Goal: Task Accomplishment & Management: Manage account settings

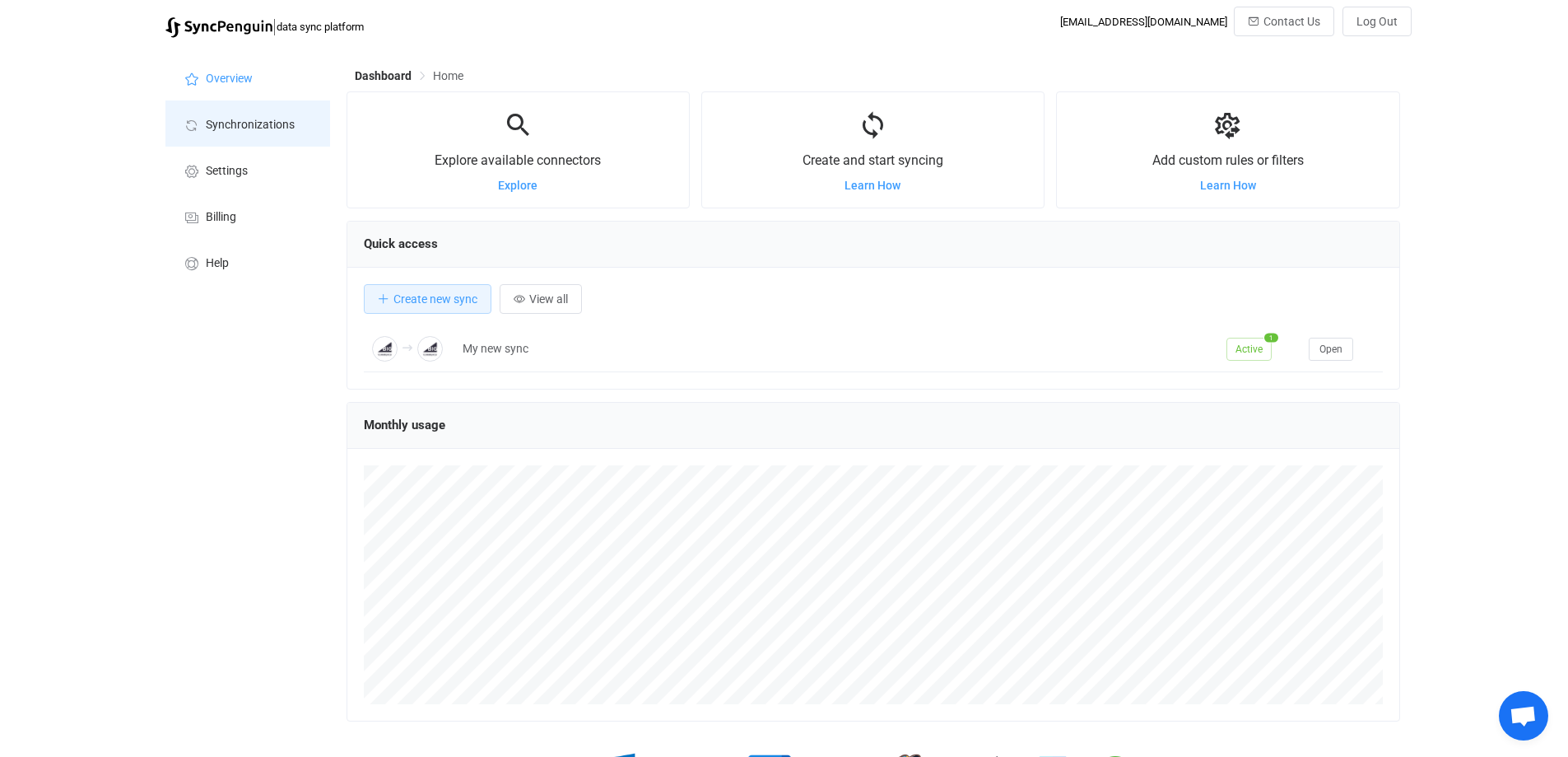
click at [263, 122] on span "Synchronizations" at bounding box center [250, 125] width 89 height 13
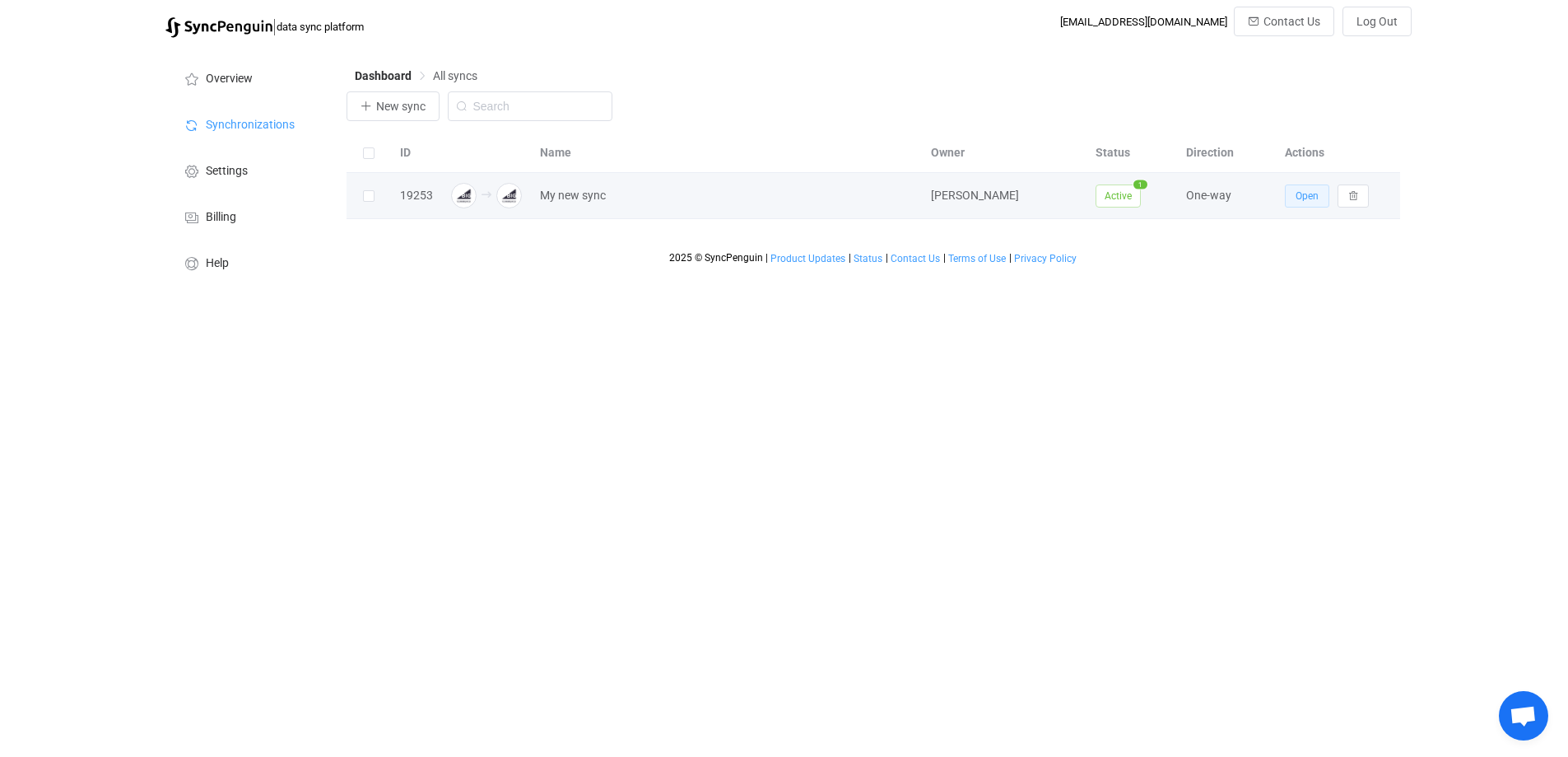
click at [1312, 192] on span "Open" at bounding box center [1307, 196] width 23 height 12
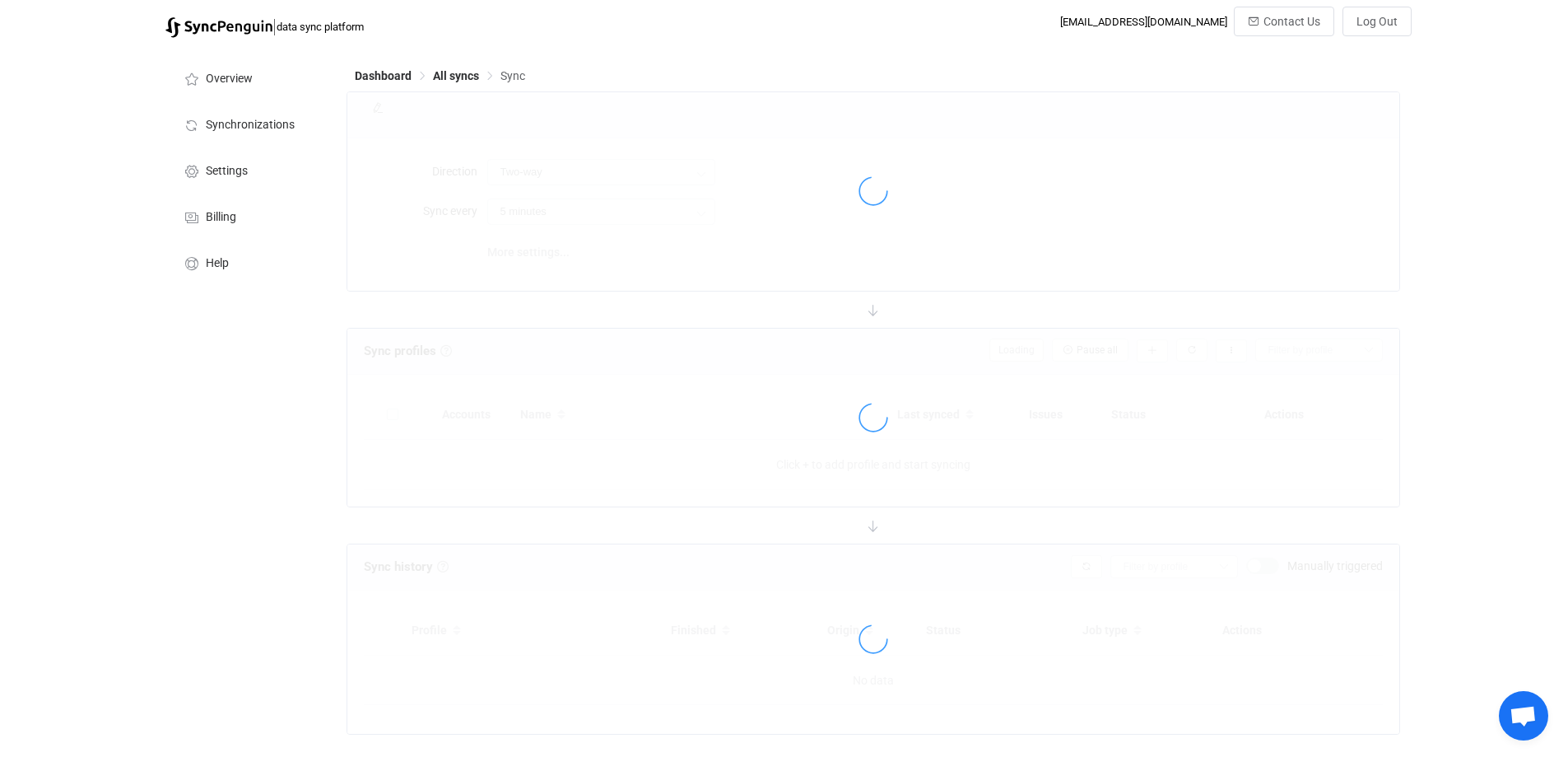
type input "A → B"
type input "10 minutes"
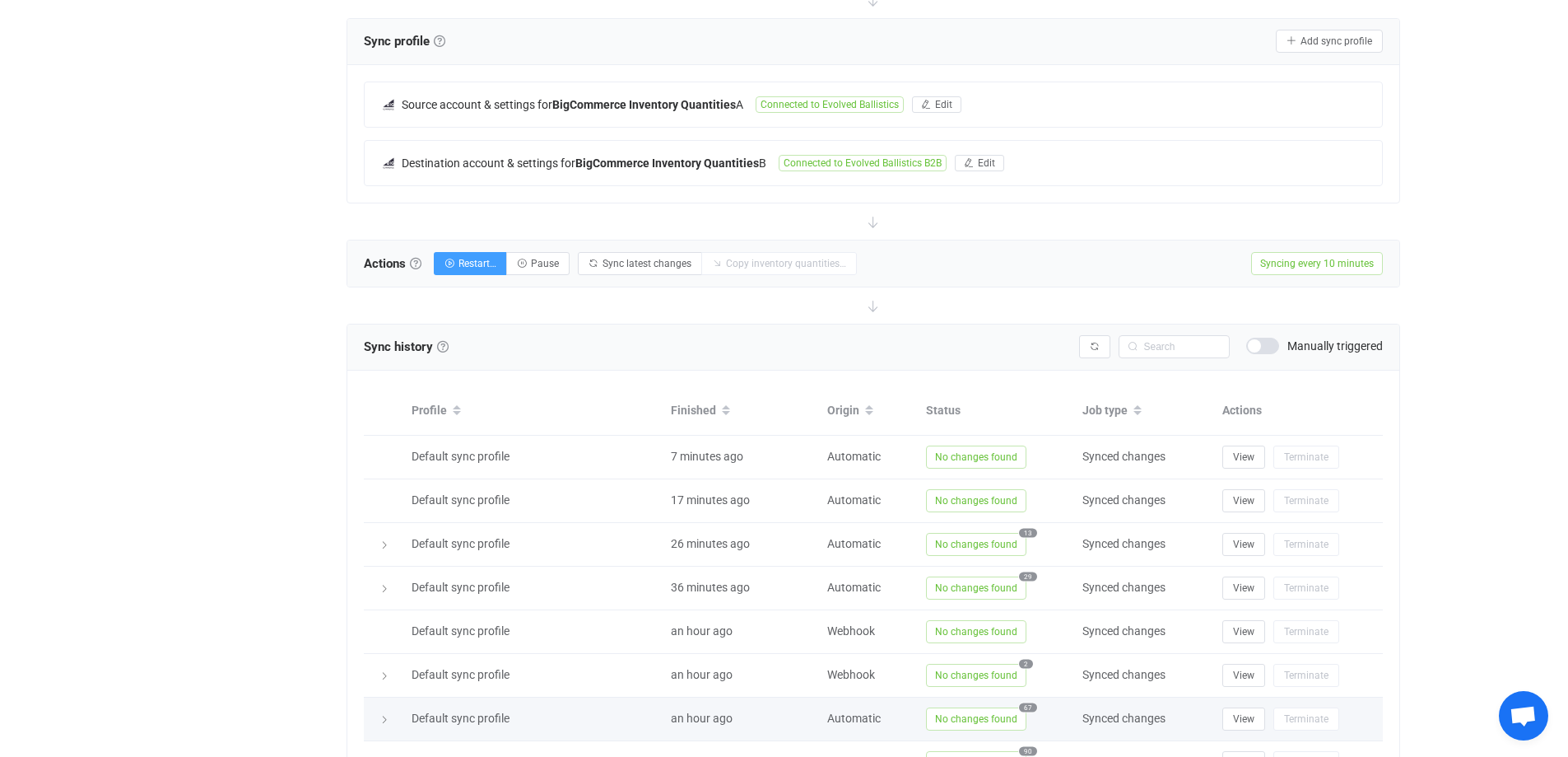
scroll to position [280, 0]
